Goal: Task Accomplishment & Management: Manage account settings

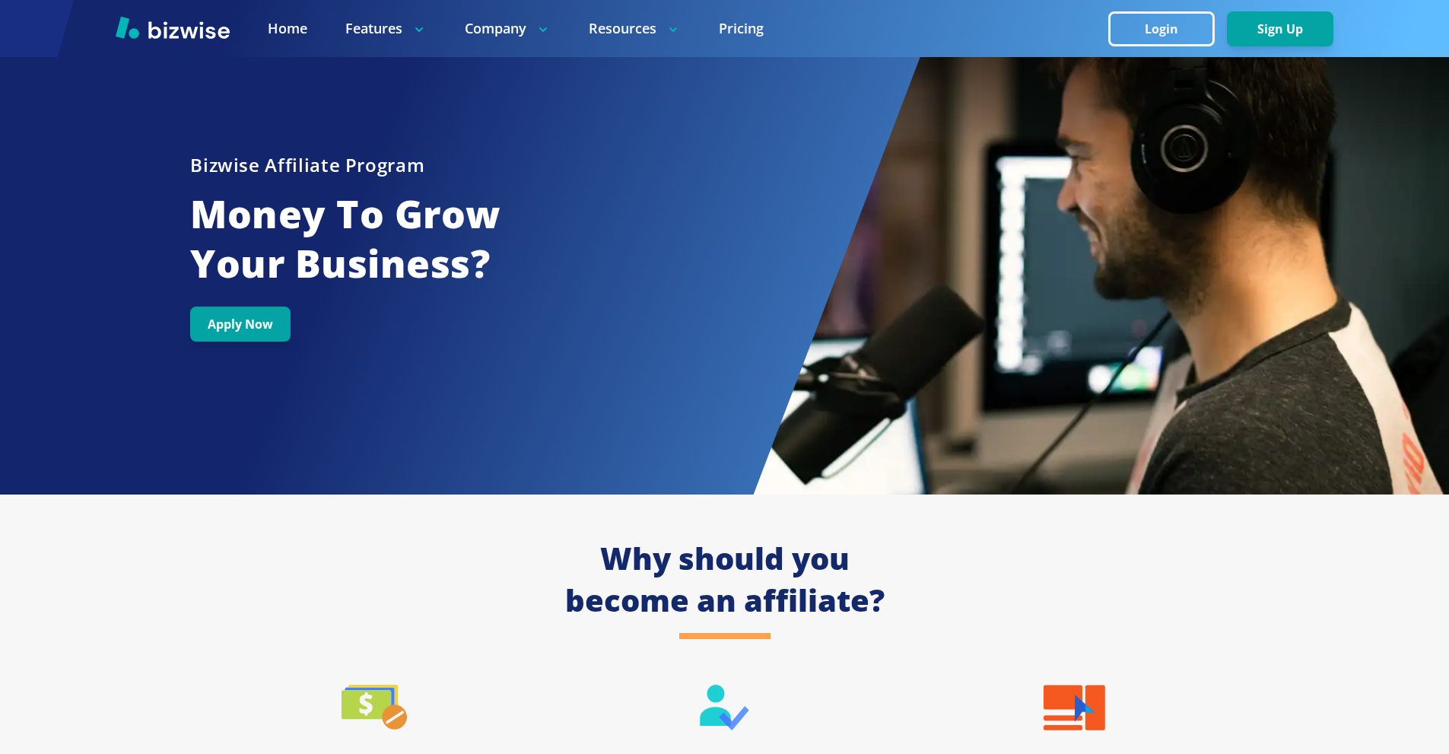
scroll to position [609, 0]
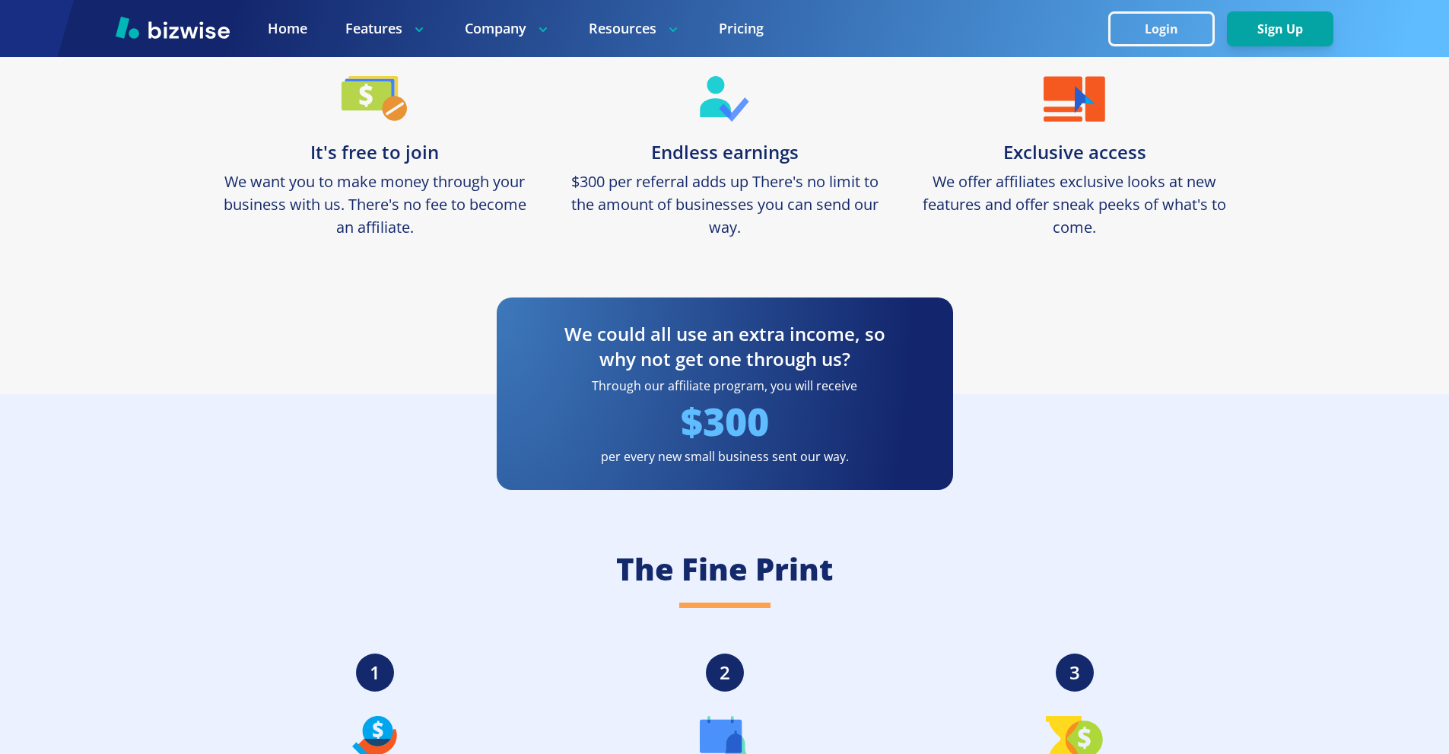
click at [200, 30] on img at bounding box center [173, 27] width 114 height 23
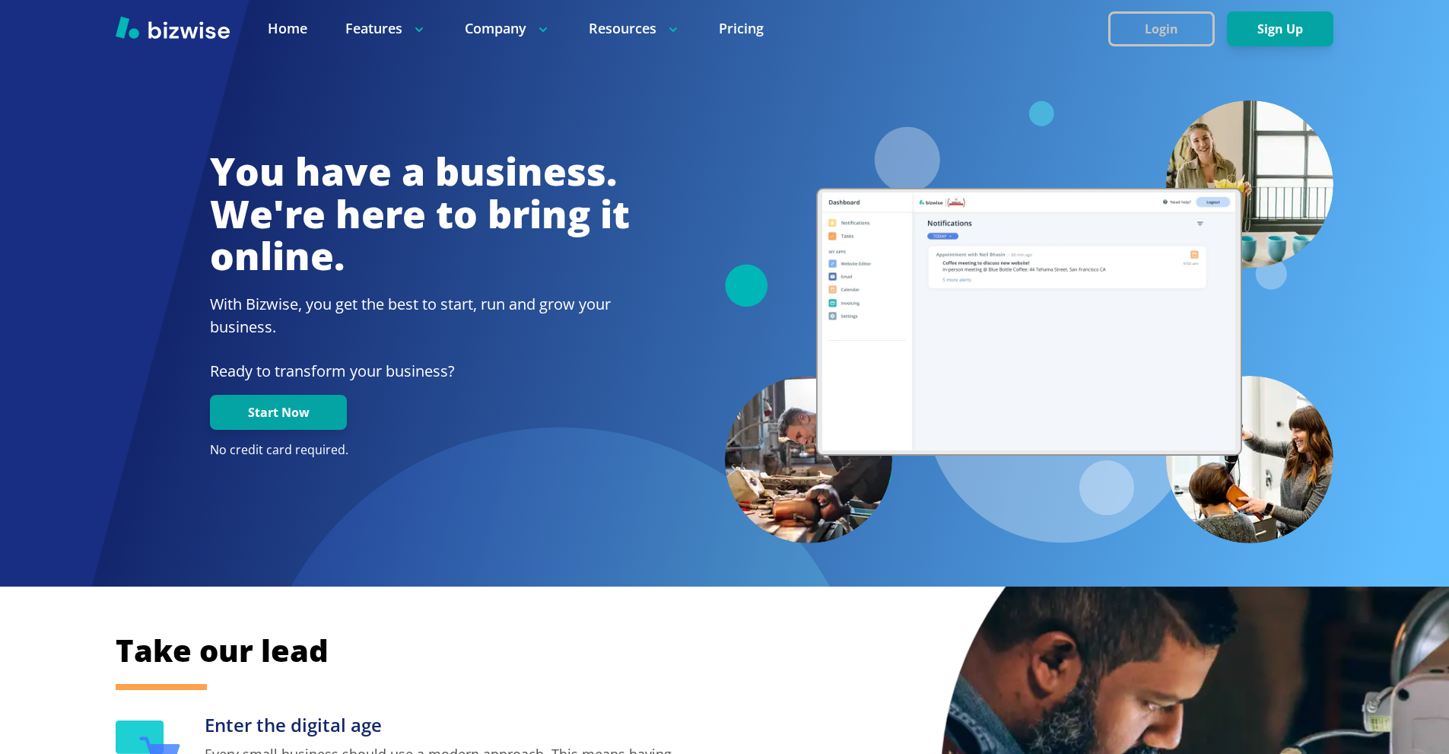
click at [1114, 19] on button "Login" at bounding box center [1161, 28] width 106 height 35
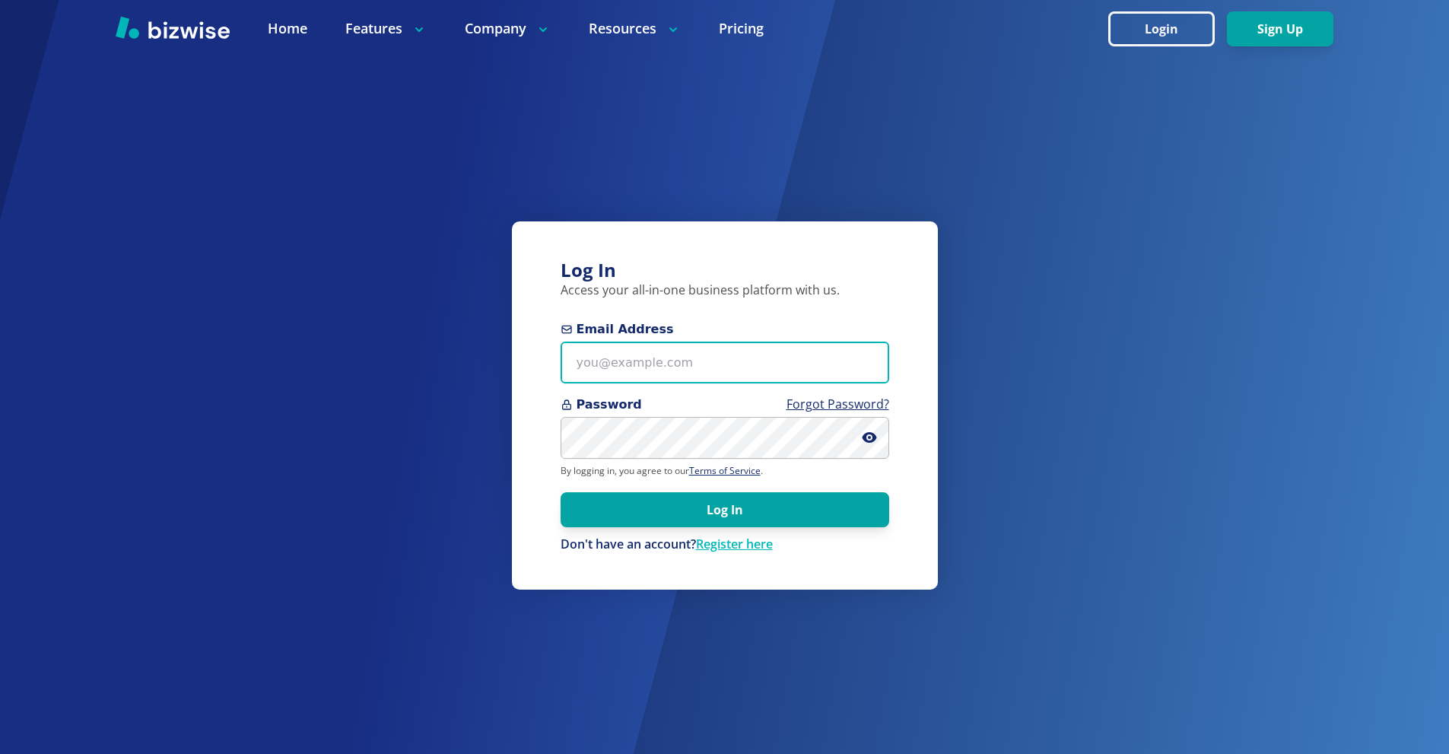
click at [714, 364] on input "Email Address" at bounding box center [725, 363] width 329 height 42
paste input "[EMAIL_ADDRESS][DOMAIN_NAME]"
type input "[EMAIL_ADDRESS][DOMAIN_NAME]"
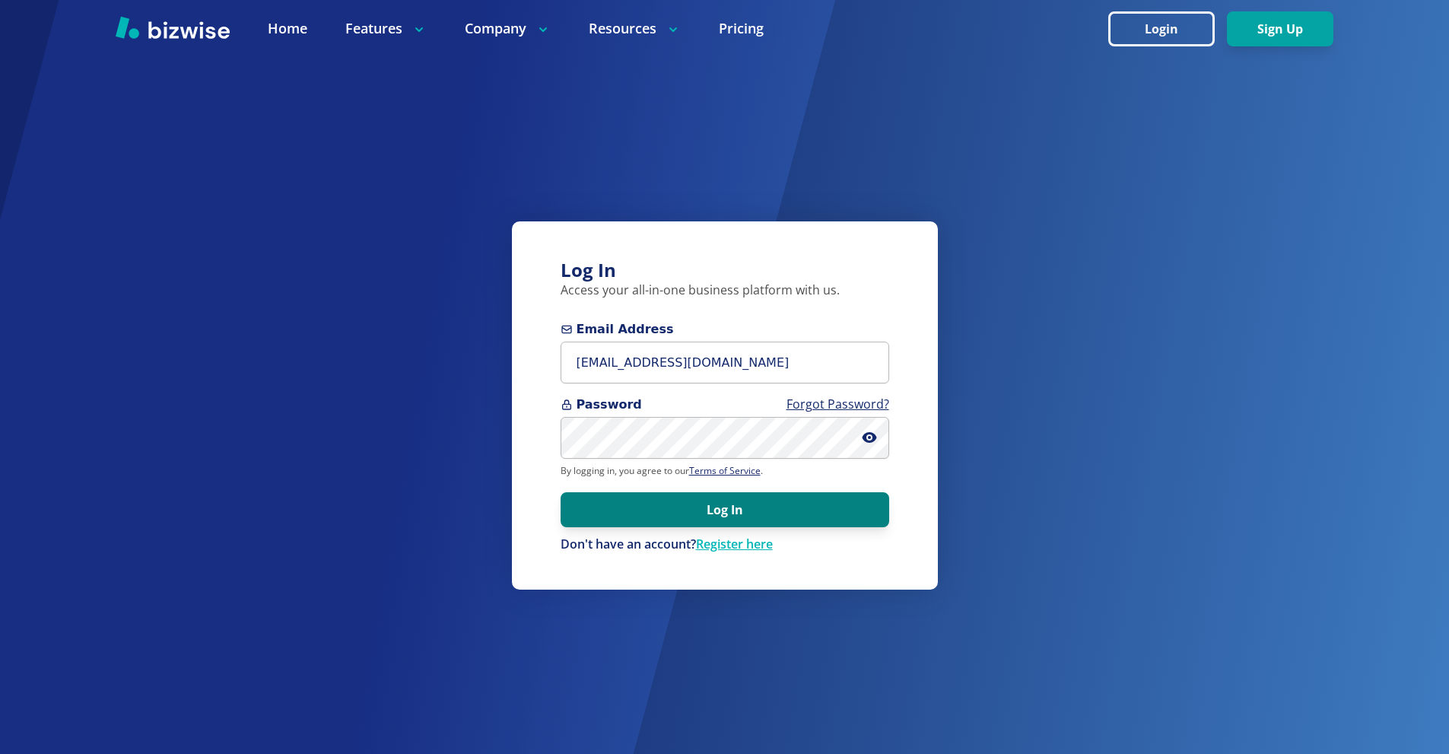
click at [822, 511] on button "Log In" at bounding box center [725, 509] width 329 height 35
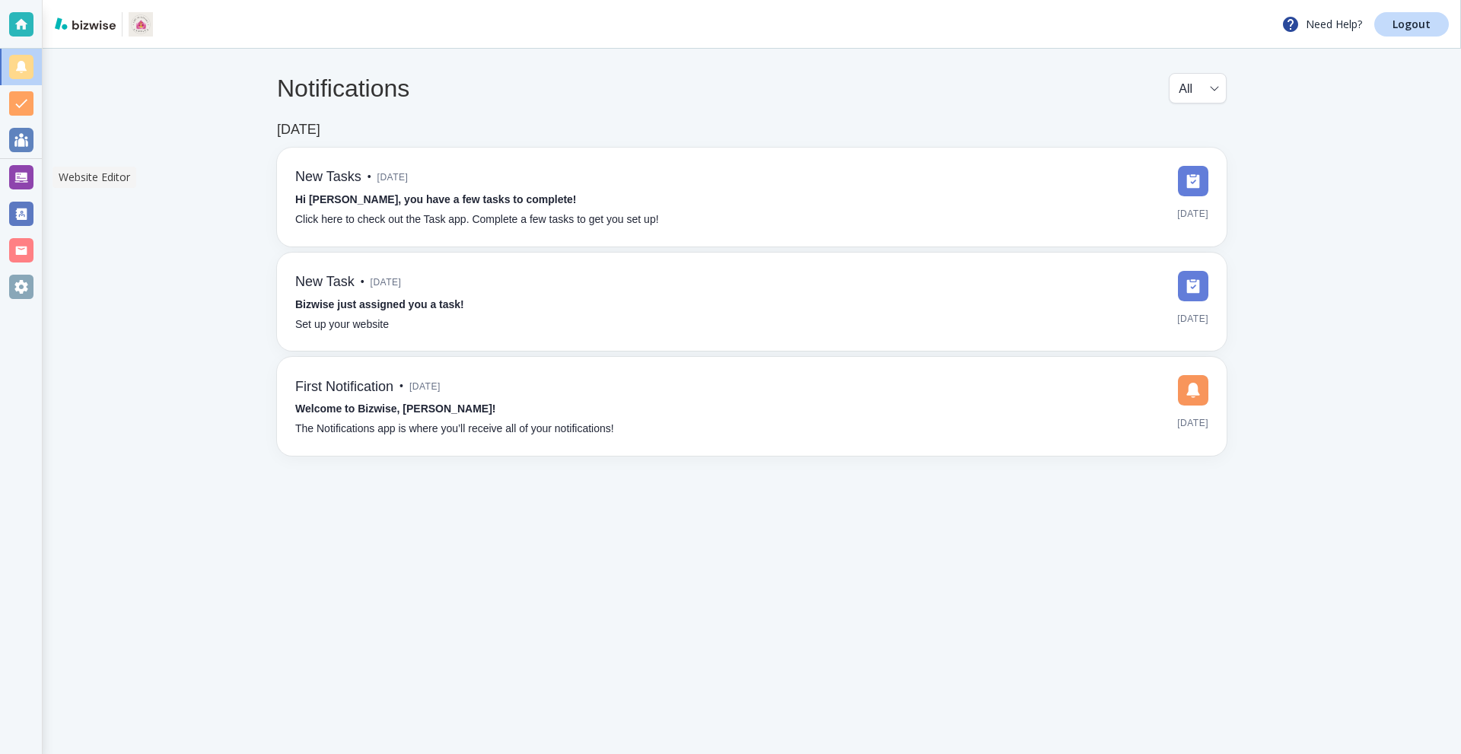
click at [9, 176] on div at bounding box center [21, 177] width 24 height 24
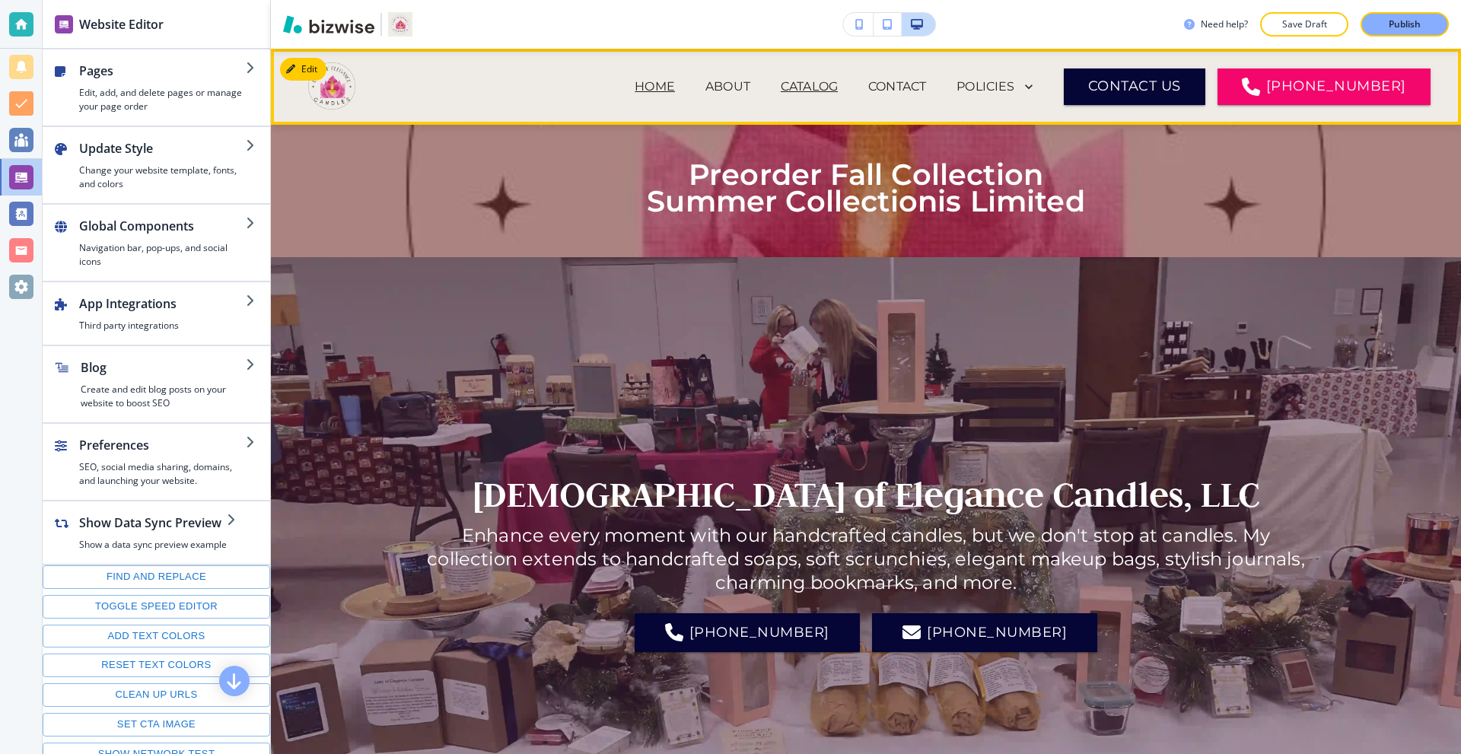
click at [838, 83] on p "CATALOG" at bounding box center [808, 87] width 57 height 18
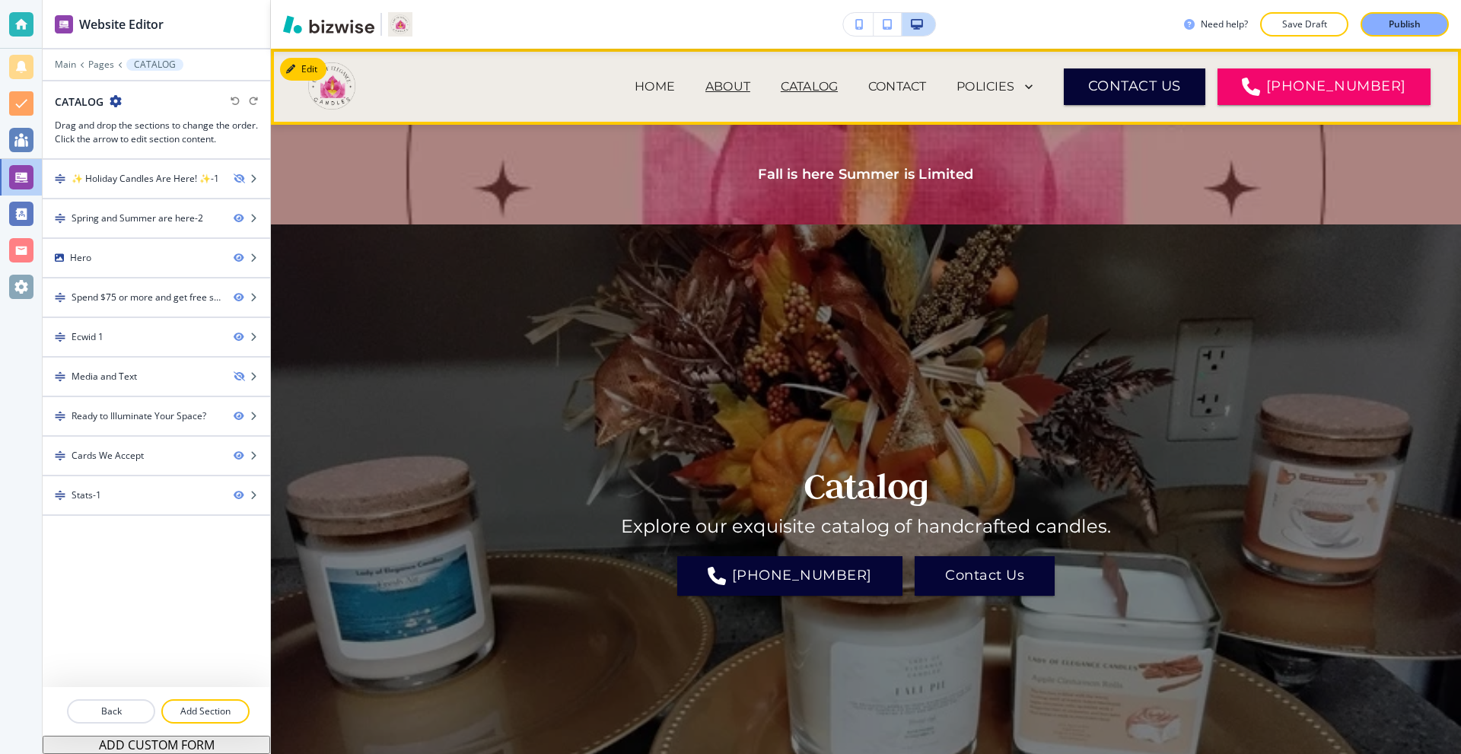
click at [750, 83] on p "ABOUT" at bounding box center [727, 87] width 45 height 18
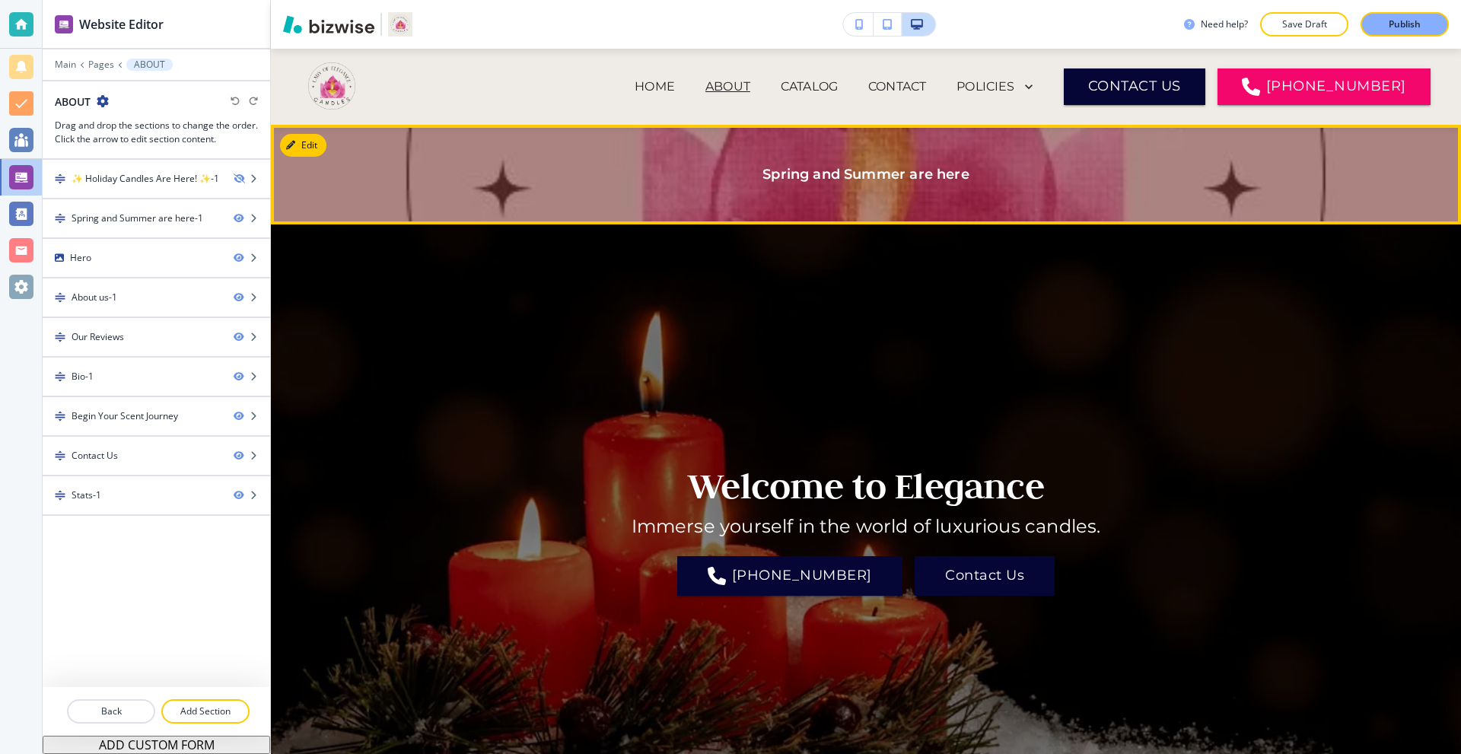
scroll to position [43, 0]
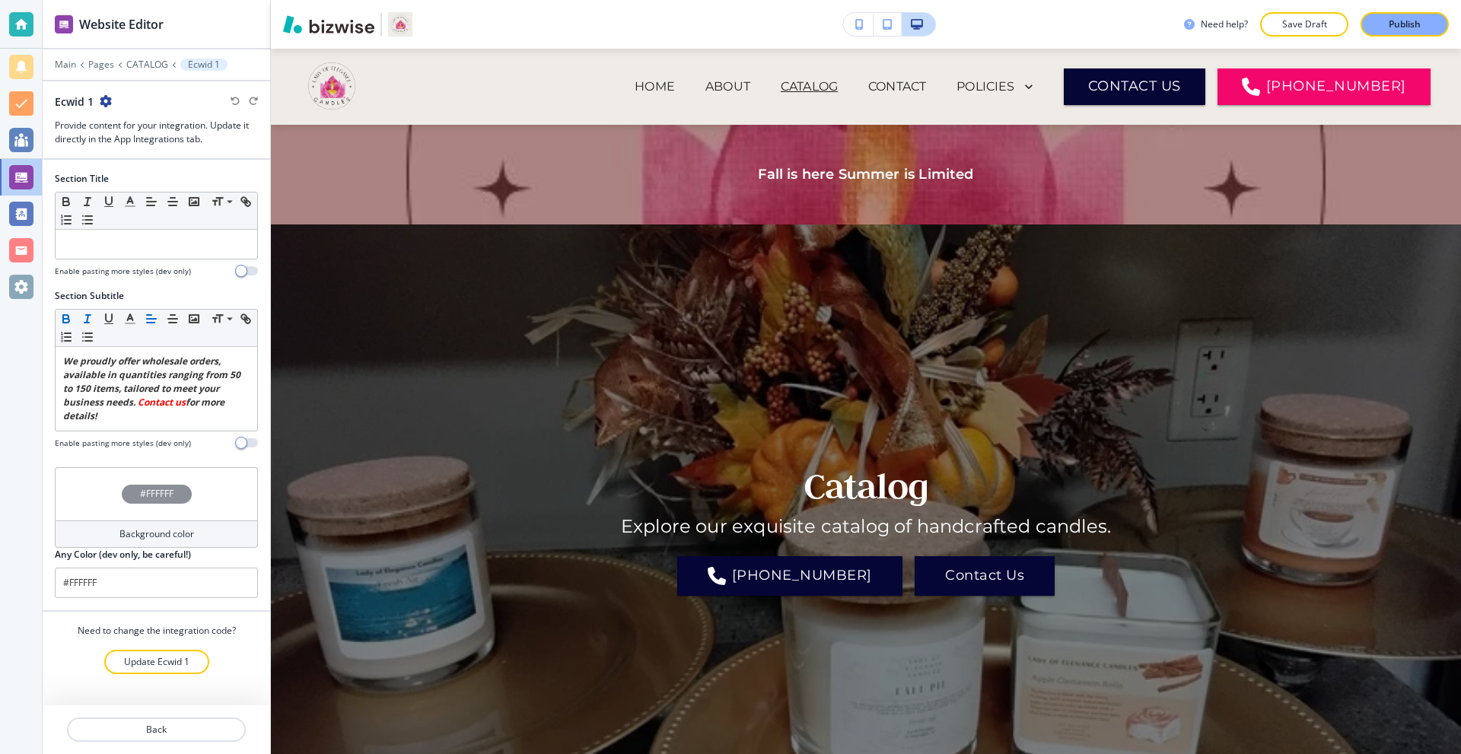
select select "priceAsc"
